Goal: Find contact information: Find contact information

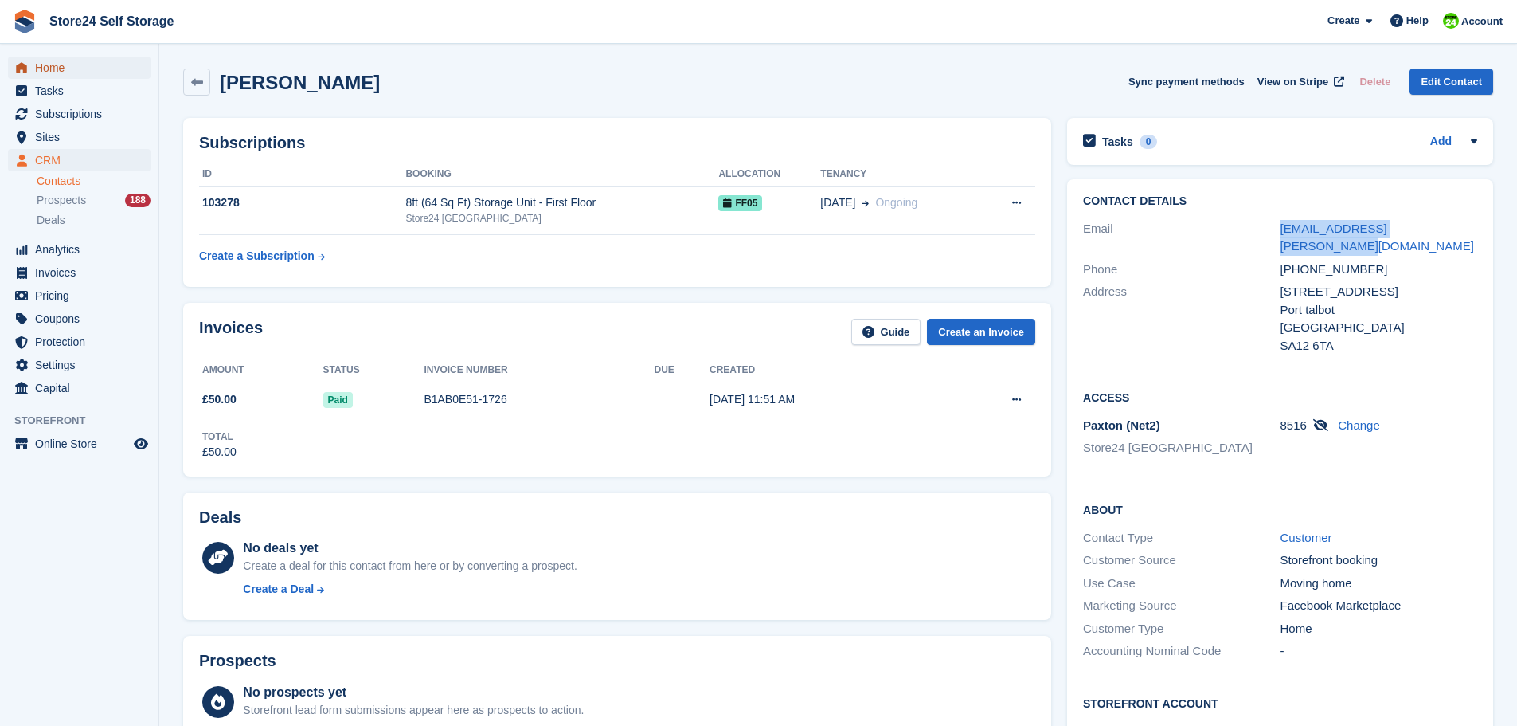
click at [49, 62] on span "Home" at bounding box center [83, 68] width 96 height 22
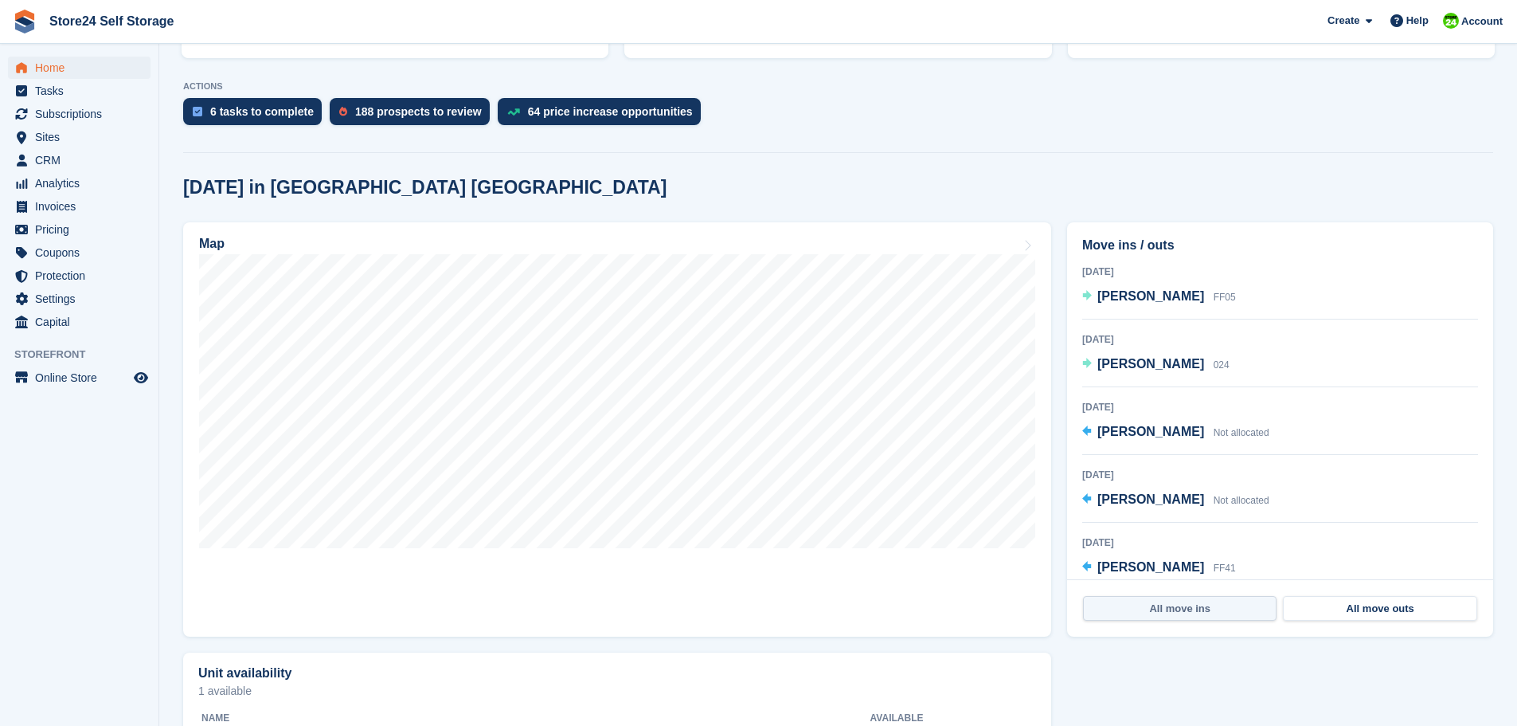
scroll to position [319, 0]
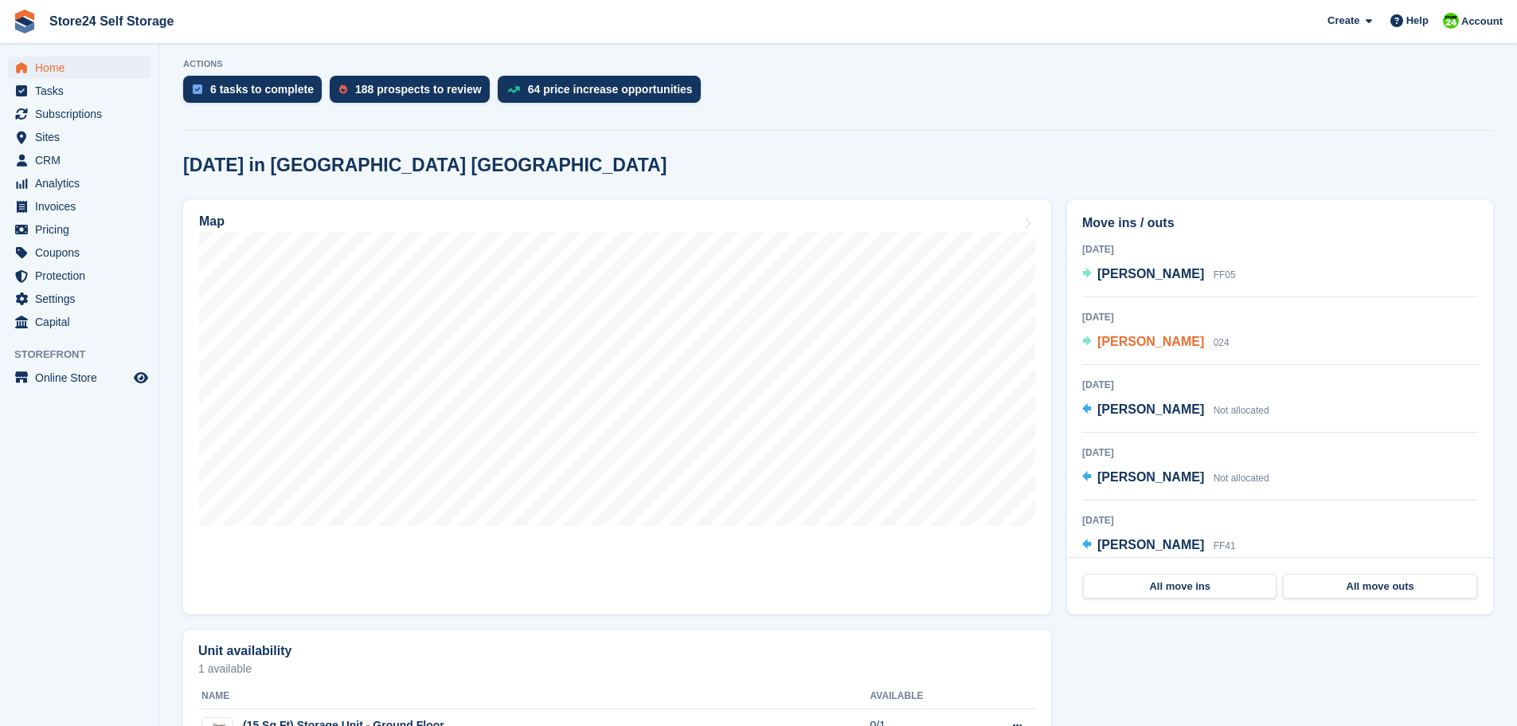
click at [1144, 341] on span "David chadwick" at bounding box center [1150, 341] width 107 height 14
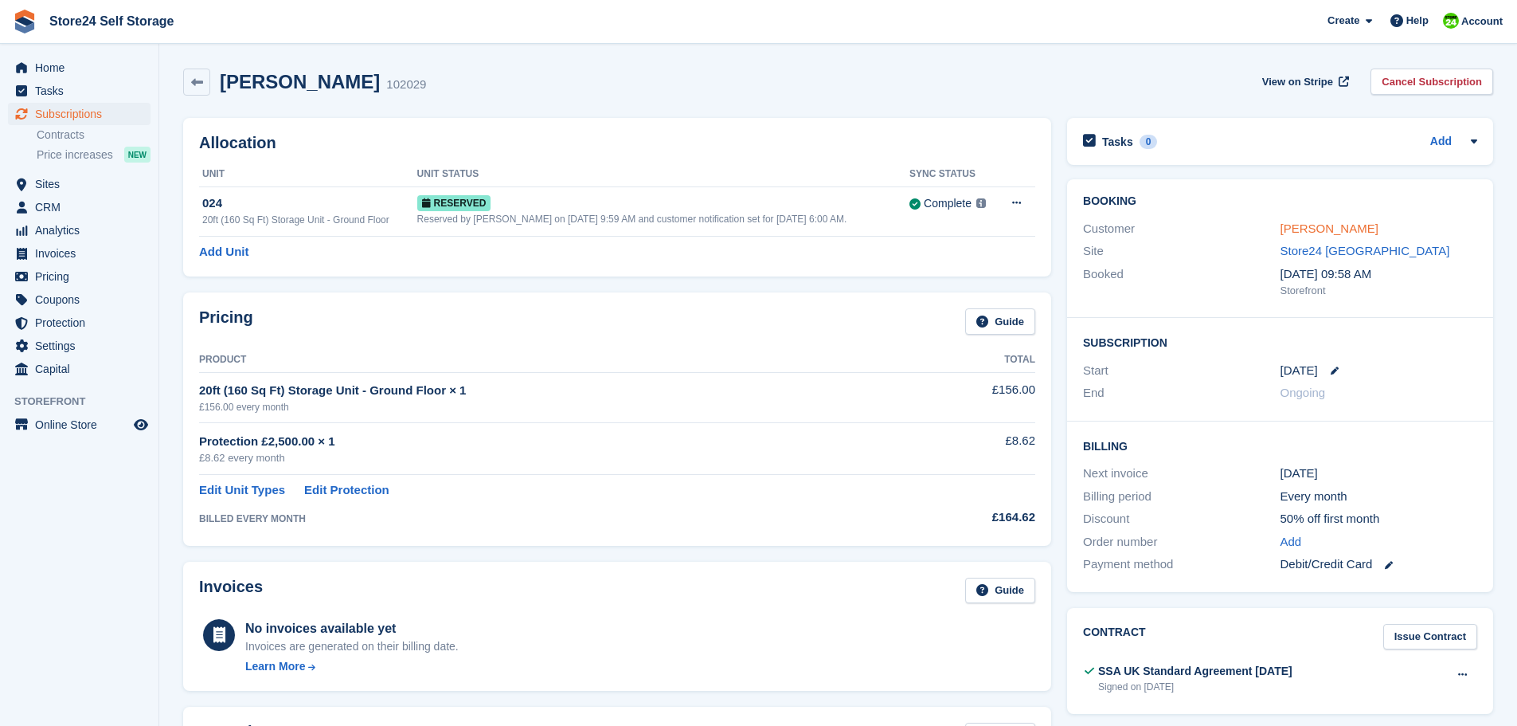
click at [1310, 232] on link "David chadwick" at bounding box center [1330, 228] width 98 height 14
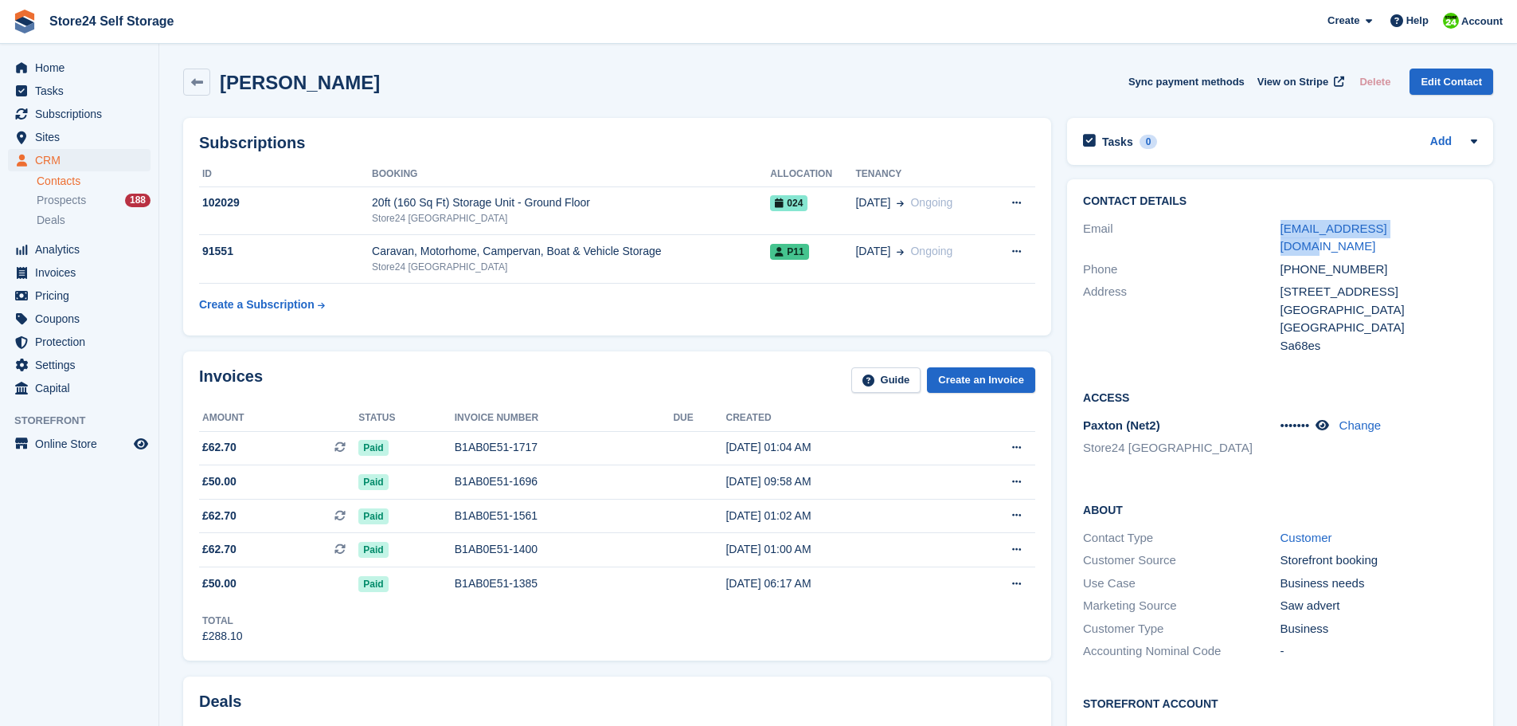
drag, startPoint x: 1269, startPoint y: 232, endPoint x: 1418, endPoint y: 230, distance: 148.9
click at [1418, 230] on div "Email g_chadwick@yahoo.com" at bounding box center [1280, 237] width 394 height 41
copy div "g_chadwick@yahoo.com"
click at [1329, 419] on icon at bounding box center [1323, 425] width 14 height 12
click at [55, 70] on span "Home" at bounding box center [83, 68] width 96 height 22
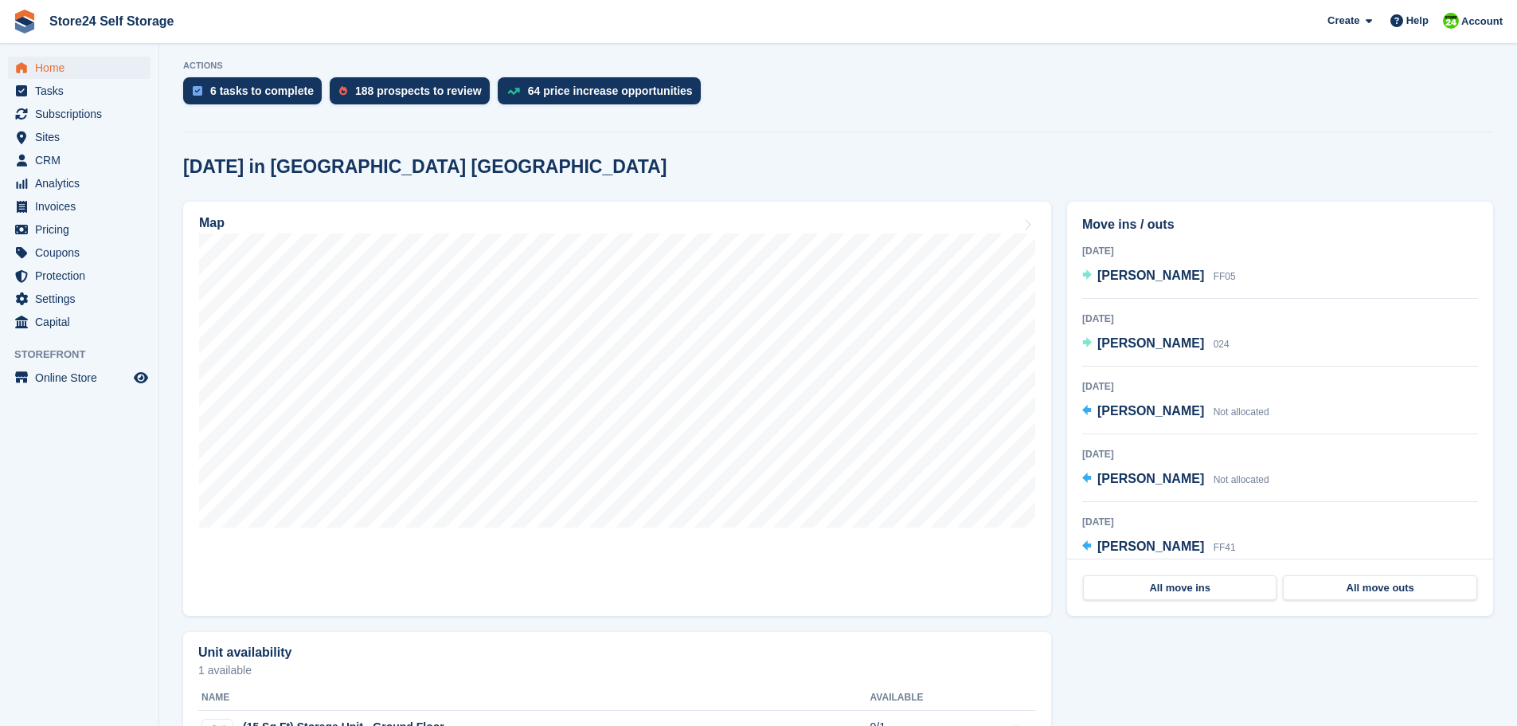
scroll to position [319, 0]
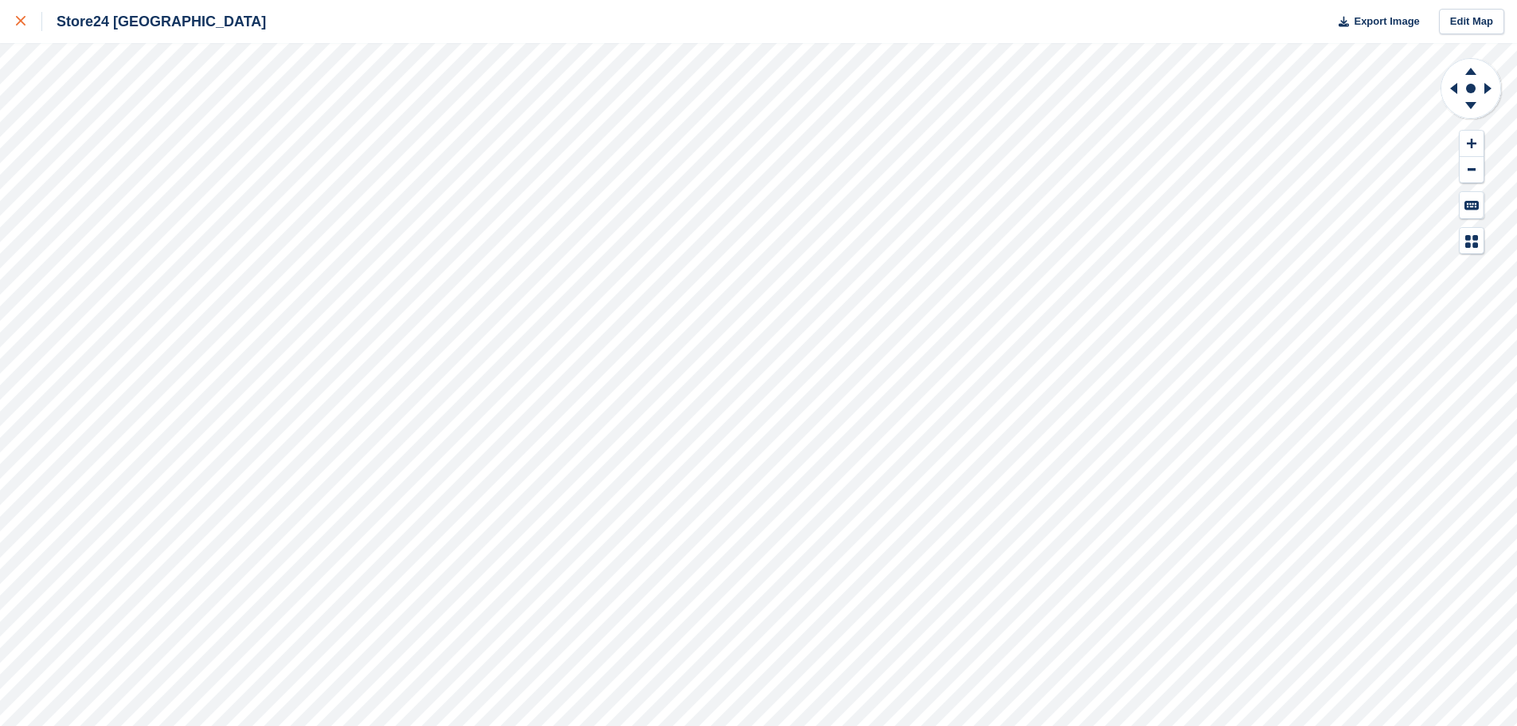
click at [17, 21] on icon at bounding box center [21, 21] width 10 height 10
